Goal: Information Seeking & Learning: Check status

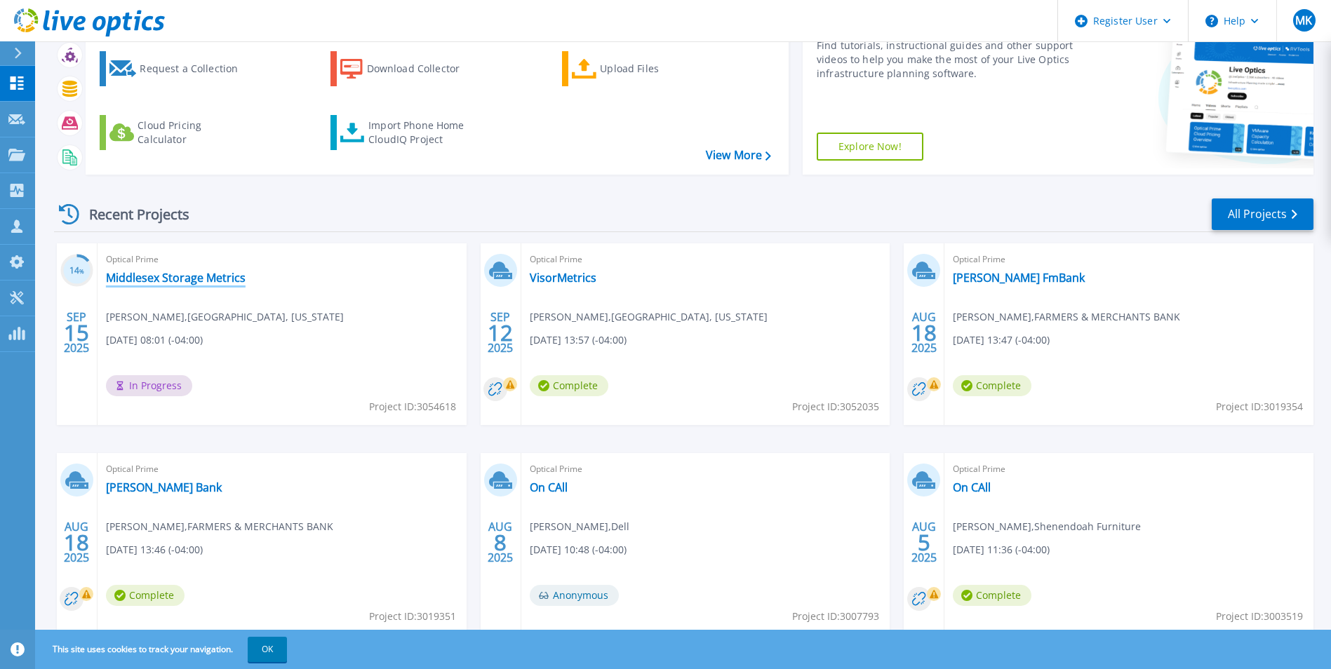
scroll to position [167, 0]
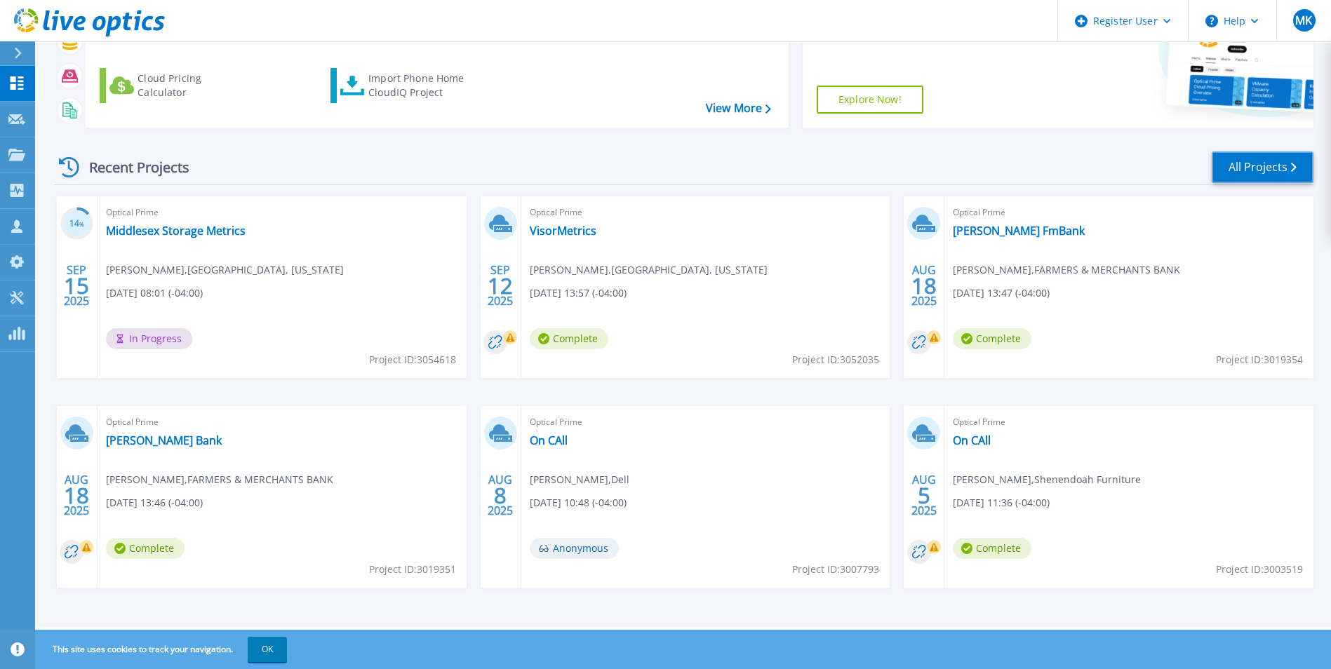
click at [1242, 161] on link "All Projects" at bounding box center [1262, 168] width 102 height 32
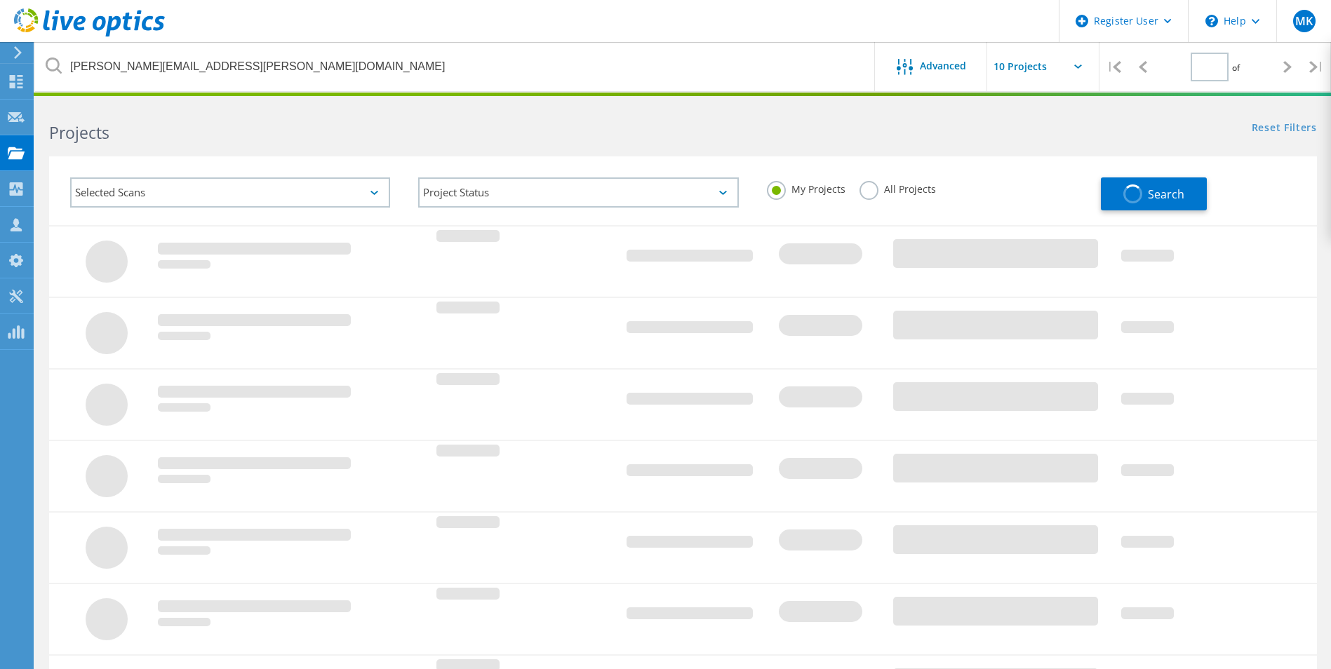
type input "1"
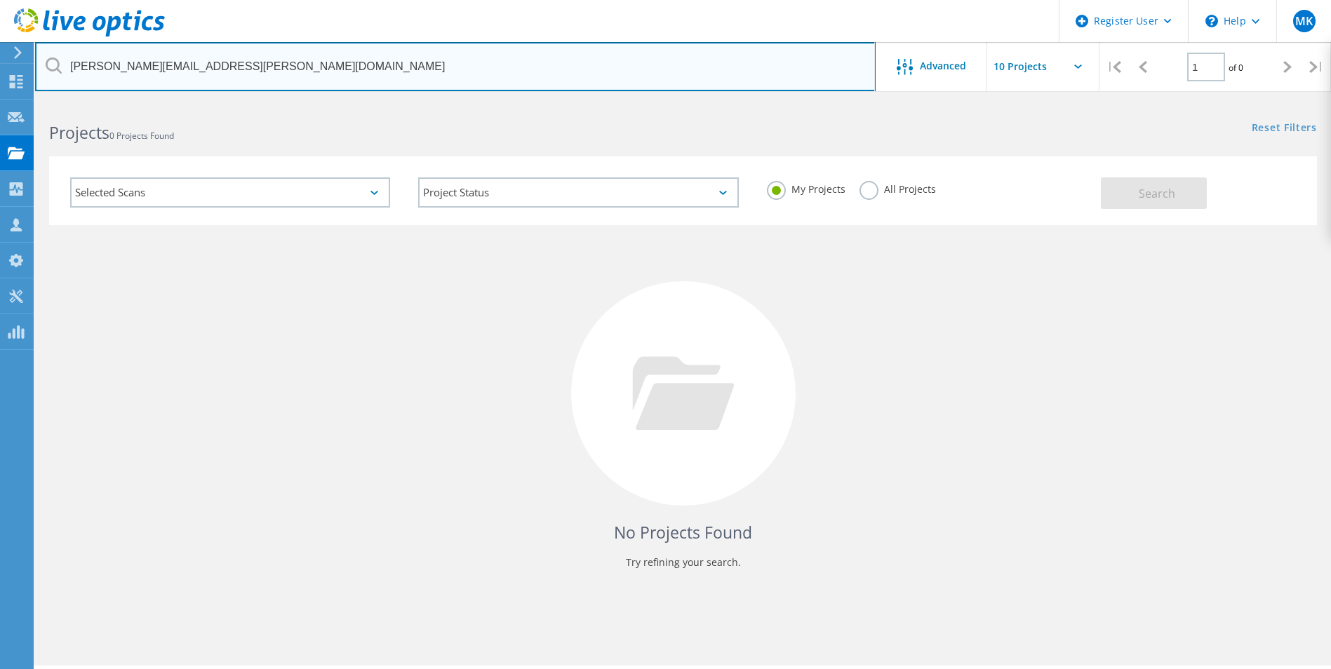
click at [191, 49] on input "elliott.butler@decisions.com" at bounding box center [455, 66] width 840 height 49
paste input "[EMAIL_ADDRESS][DOMAIN_NAME]"
type input "[EMAIL_ADDRESS][DOMAIN_NAME]"
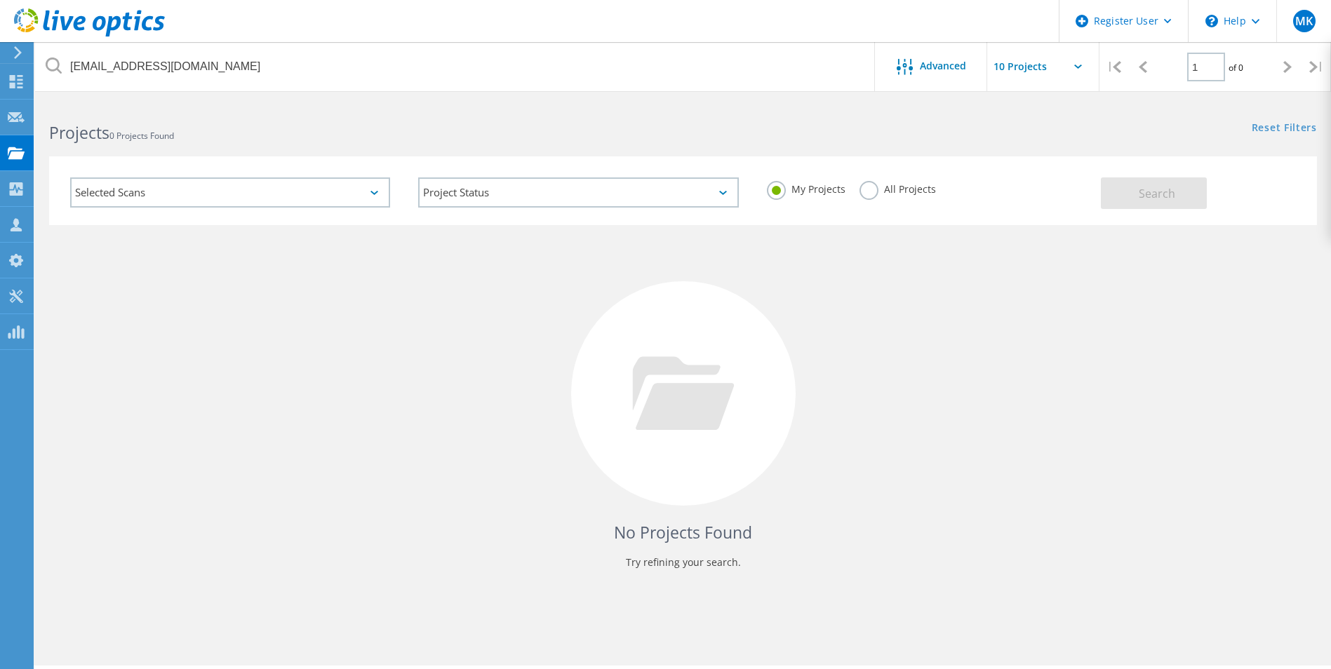
click at [873, 191] on label "All Projects" at bounding box center [897, 187] width 76 height 13
click at [0, 0] on input "All Projects" at bounding box center [0, 0] width 0 height 0
click at [1157, 211] on div "Selected Scans Project Status In Progress Complete Published Anonymous Archived…" at bounding box center [683, 190] width 1268 height 69
click at [1168, 194] on span "Search" at bounding box center [1157, 193] width 36 height 15
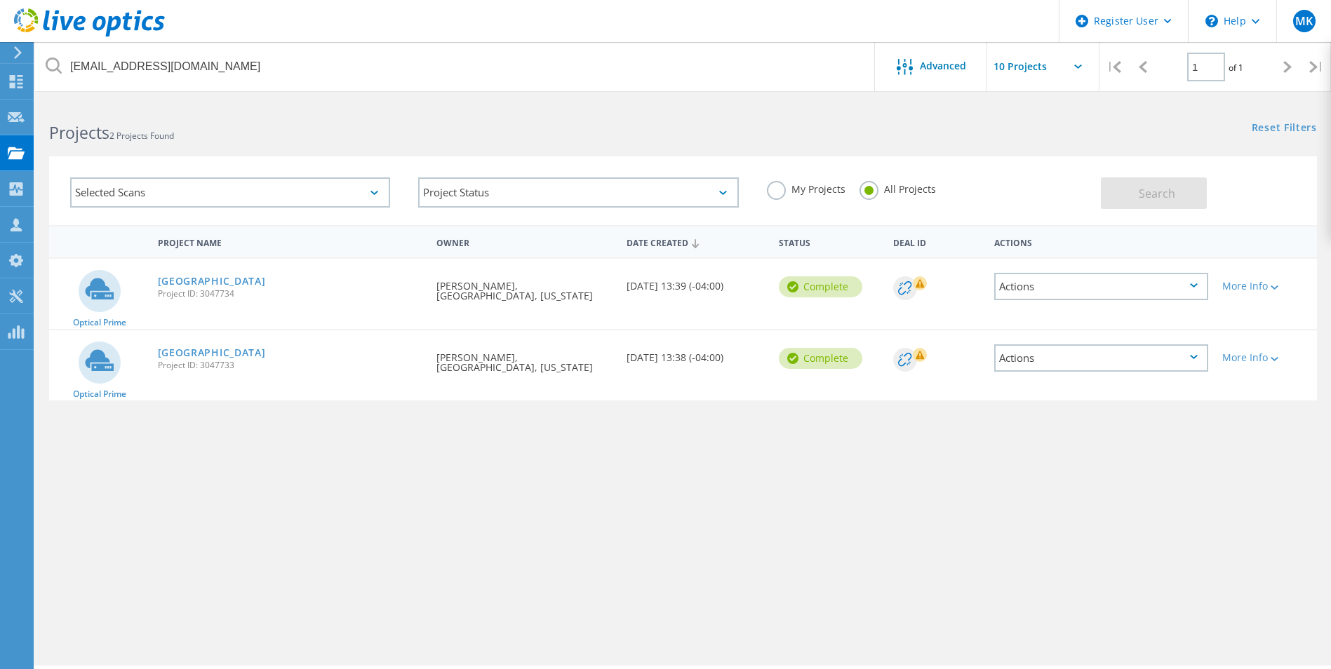
click at [442, 441] on div "Project Name Owner Date Created Status Deal Id Actions Optical Prime Northumber…" at bounding box center [683, 407] width 1268 height 365
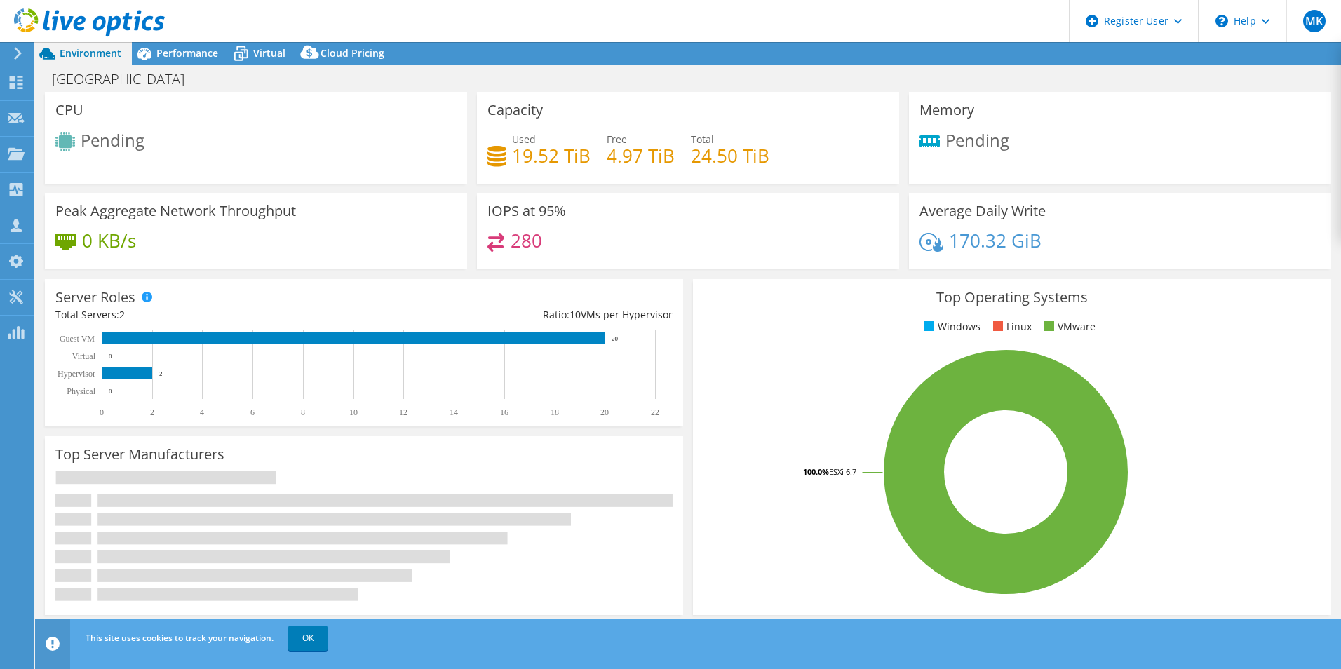
select select "USD"
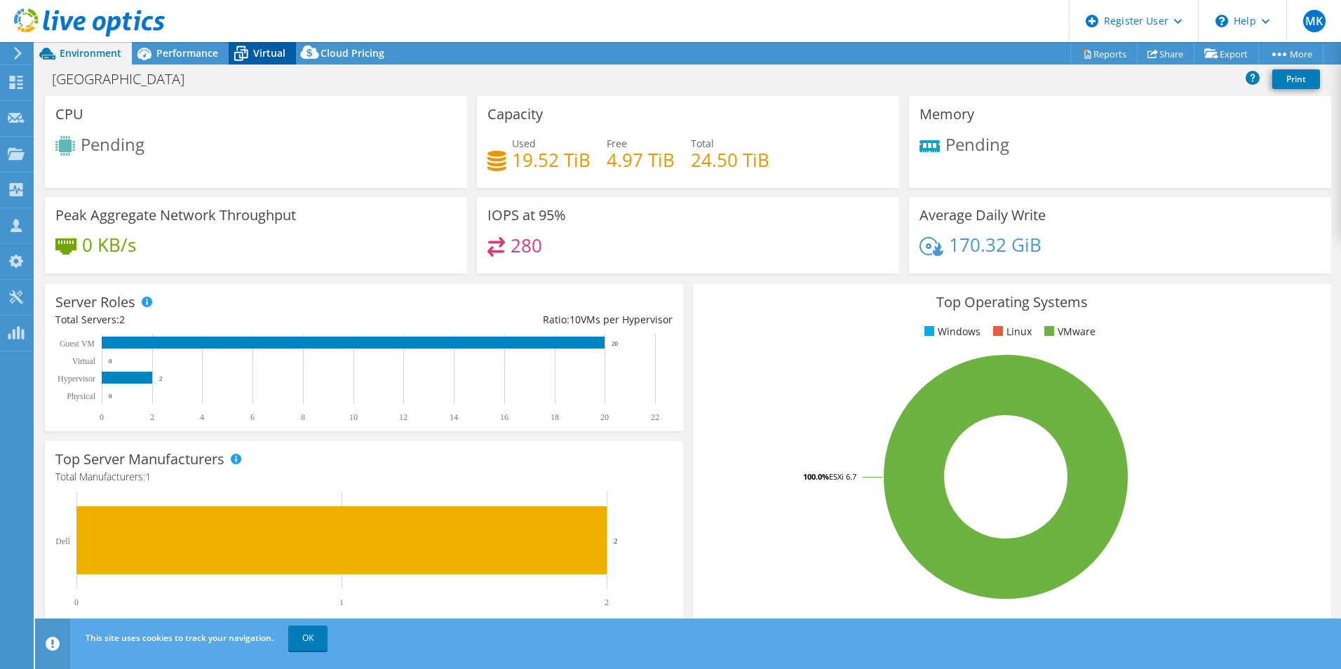
click at [255, 58] on span "Virtual" at bounding box center [269, 52] width 32 height 13
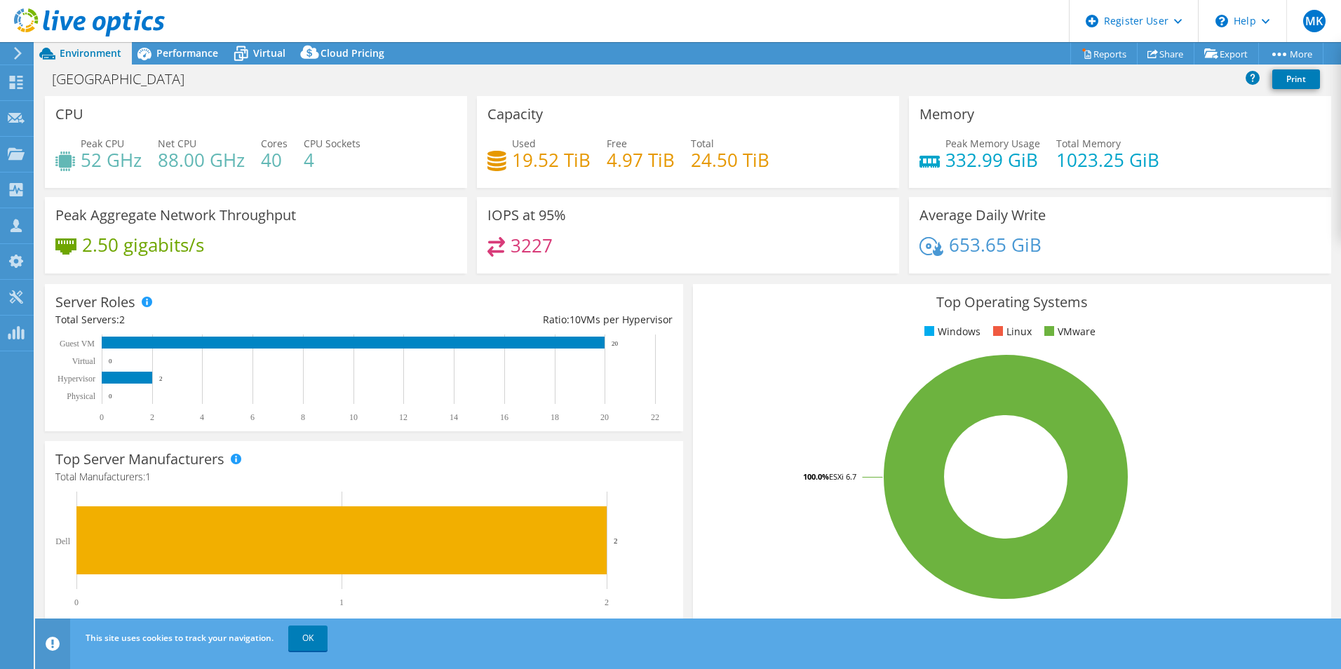
select select "USD"
click at [243, 47] on icon at bounding box center [240, 48] width 9 height 5
